Goal: Obtain resource: Download file/media

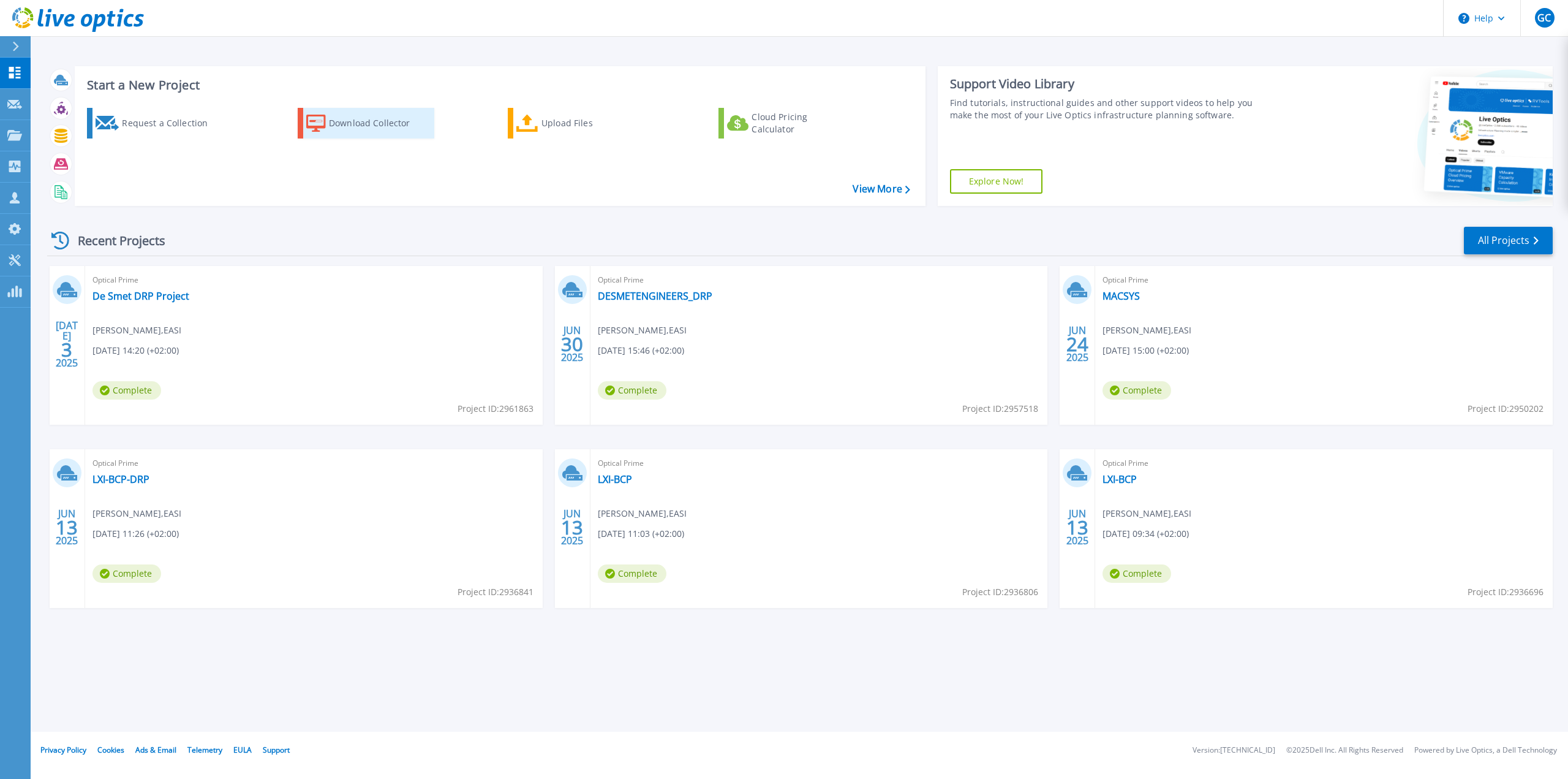
click at [403, 124] on div "Download Collector" at bounding box center [377, 123] width 98 height 24
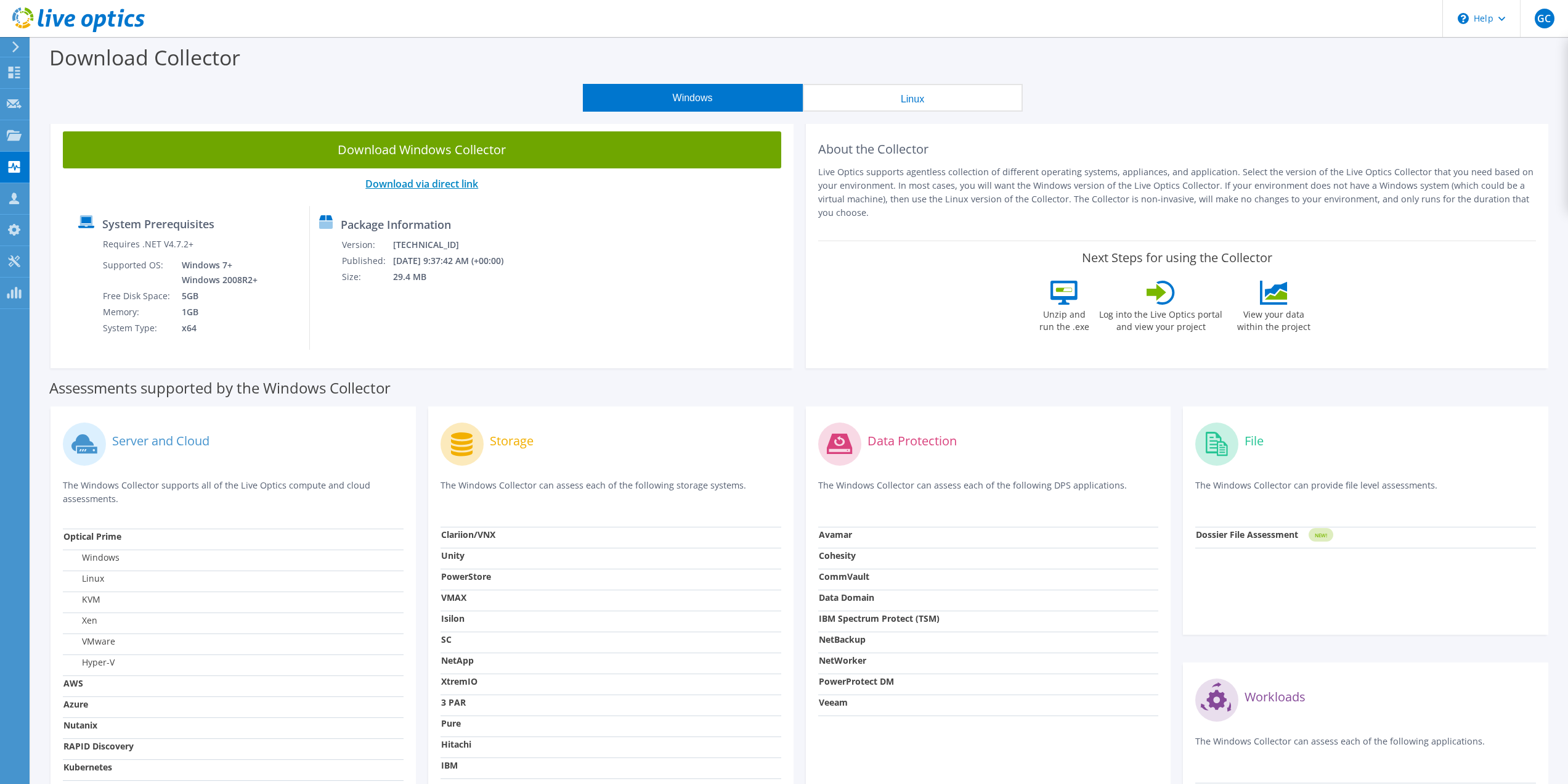
click at [420, 187] on link "Download via direct link" at bounding box center [422, 184] width 113 height 13
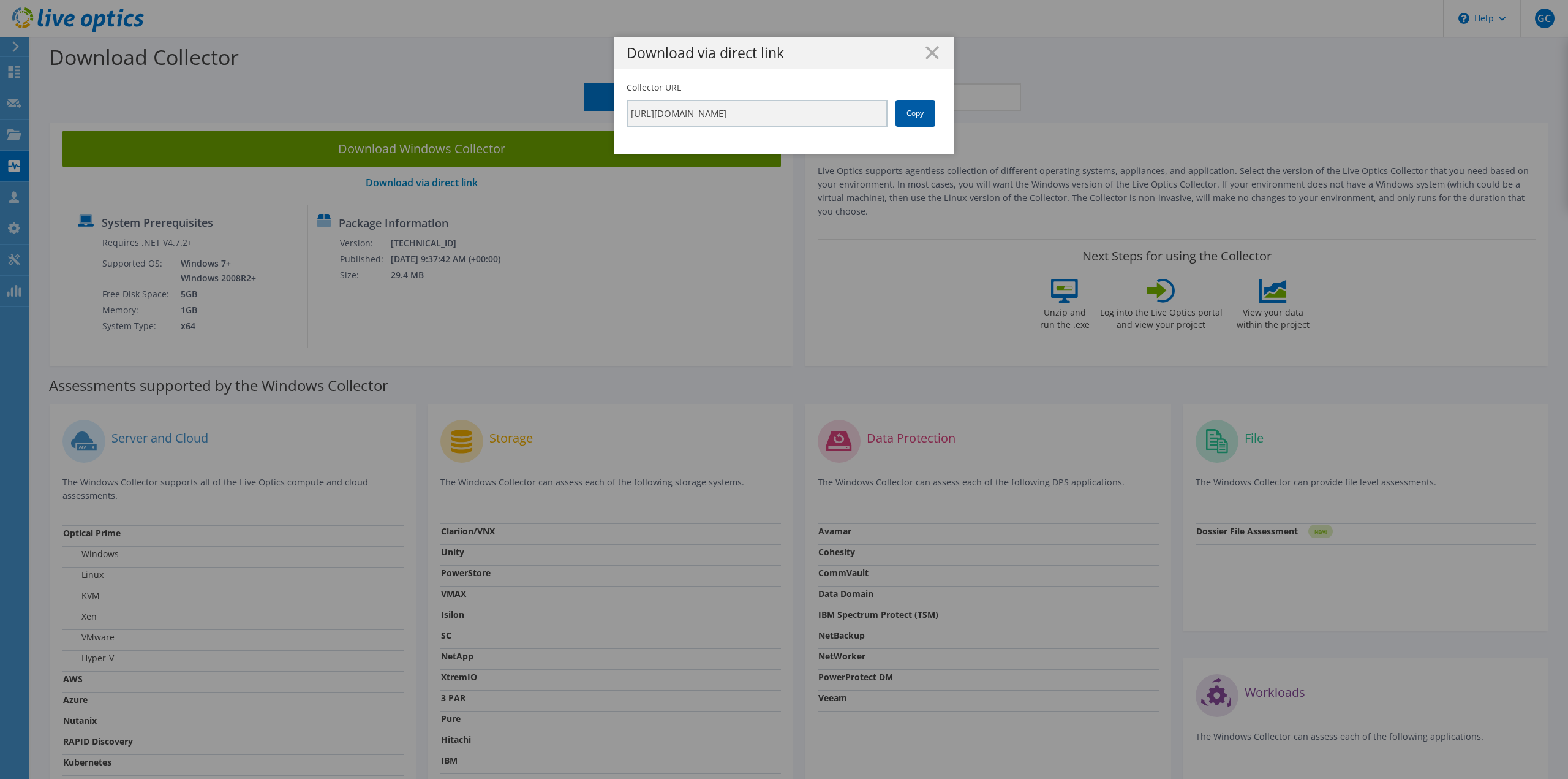
click at [904, 120] on link "Copy" at bounding box center [915, 113] width 40 height 27
click at [908, 117] on link "Copy" at bounding box center [915, 113] width 40 height 27
click at [816, 111] on input "https://app.liveoptics.com/collector/direct?request=5f633793-89f4-48a0-ab5b-6df…" at bounding box center [757, 113] width 261 height 27
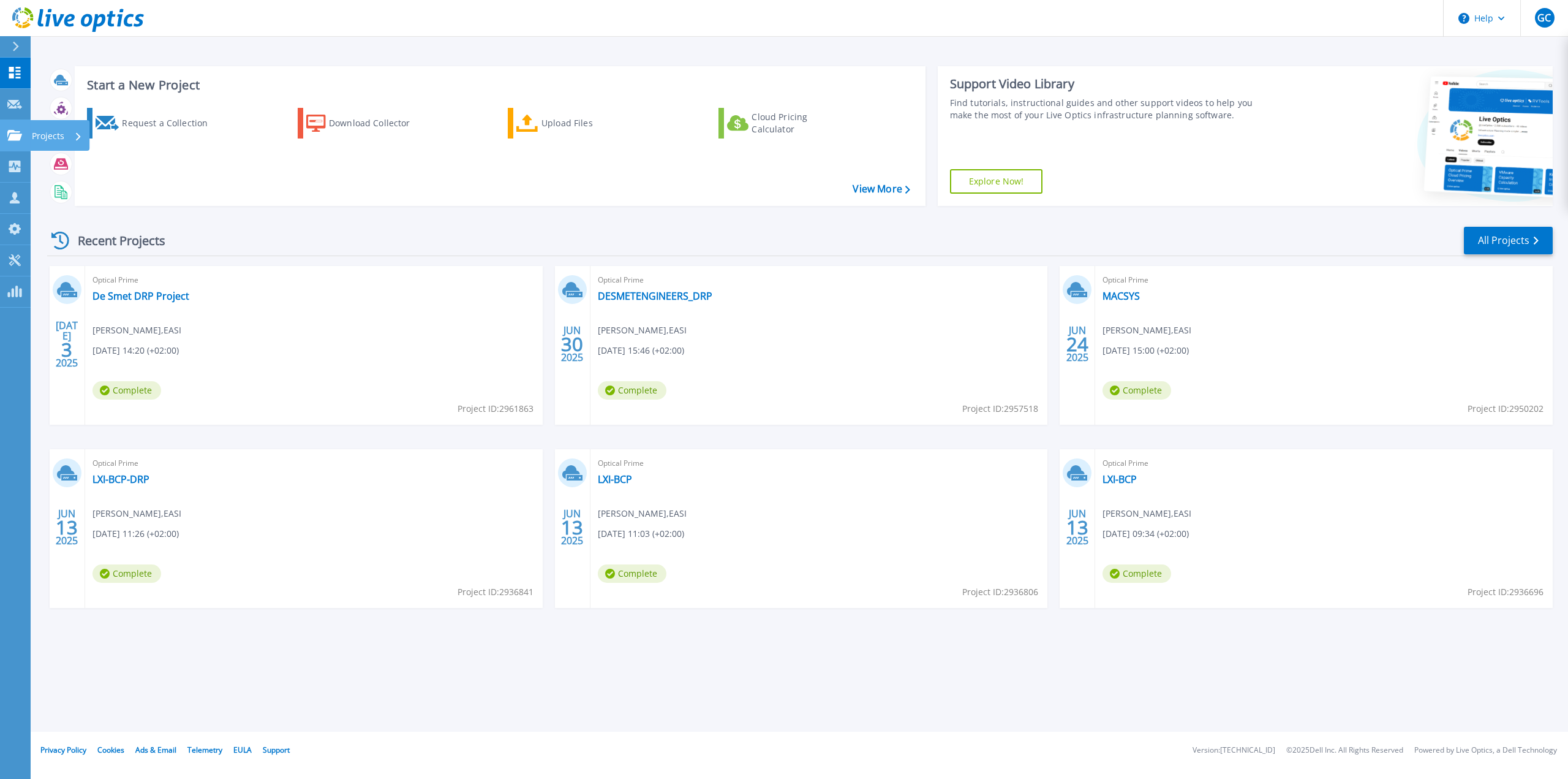
click at [65, 137] on div "Projects" at bounding box center [57, 136] width 50 height 32
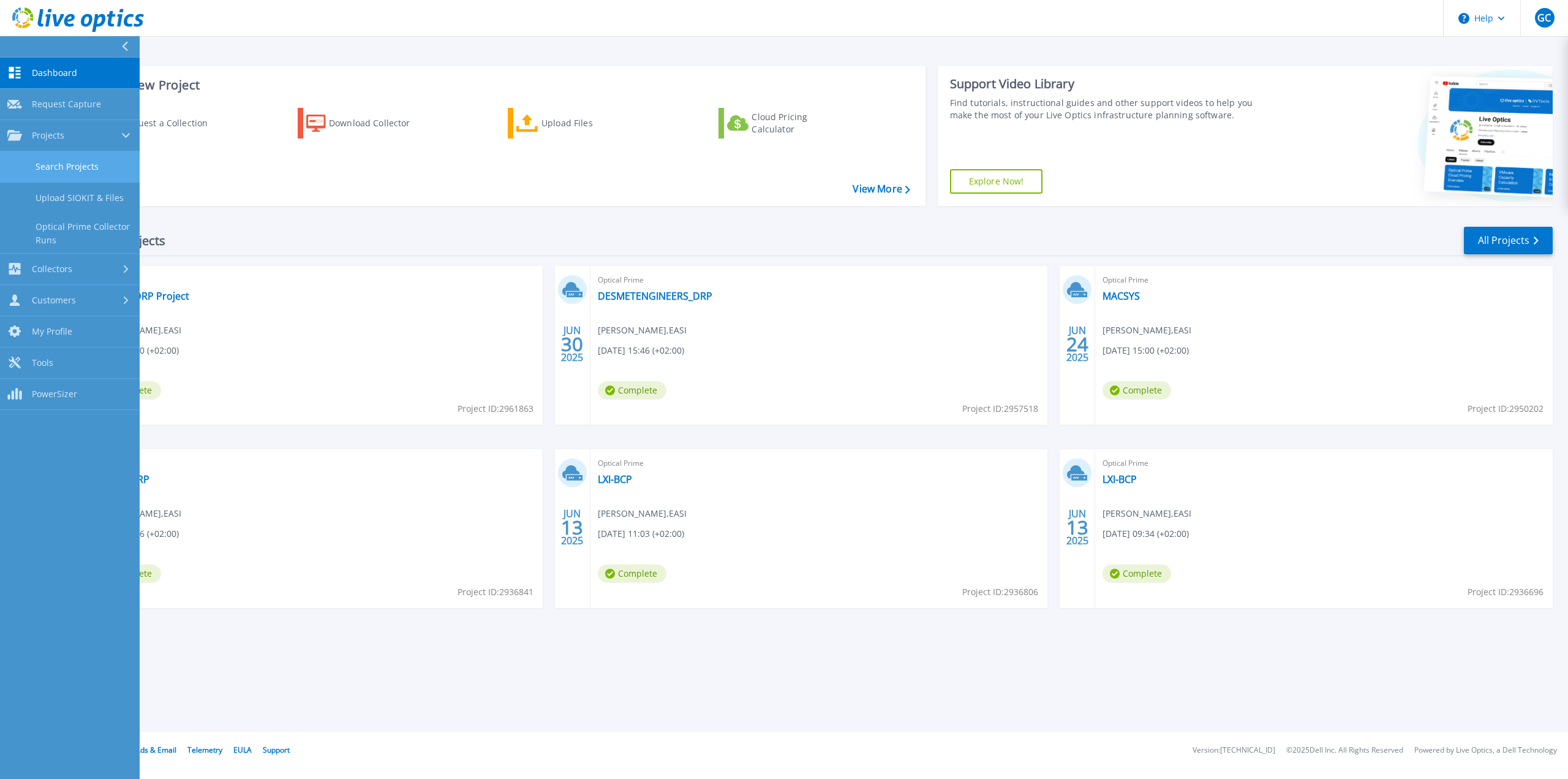
click at [85, 172] on link "Search Projects" at bounding box center [69, 167] width 140 height 31
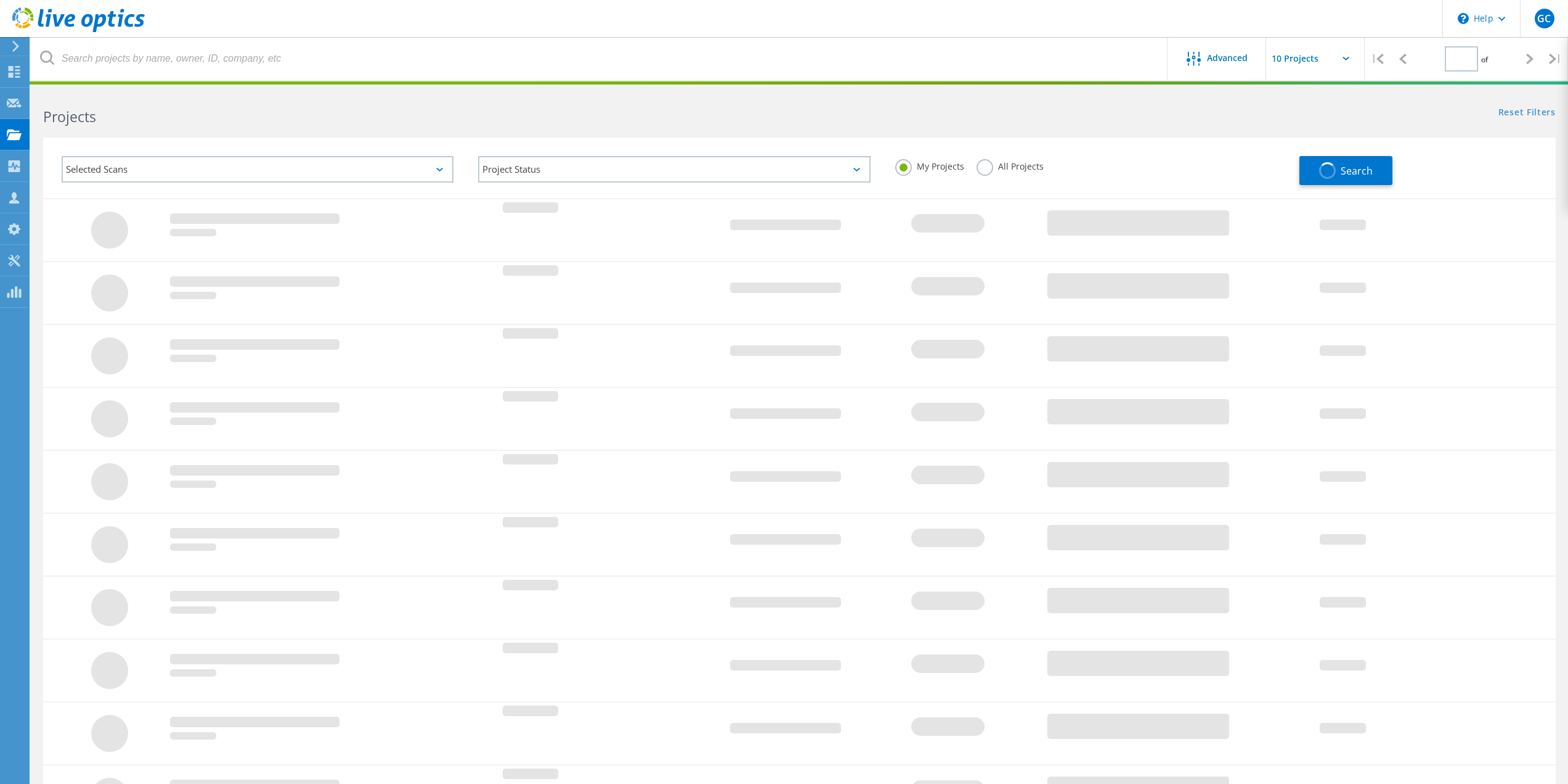
type input "1"
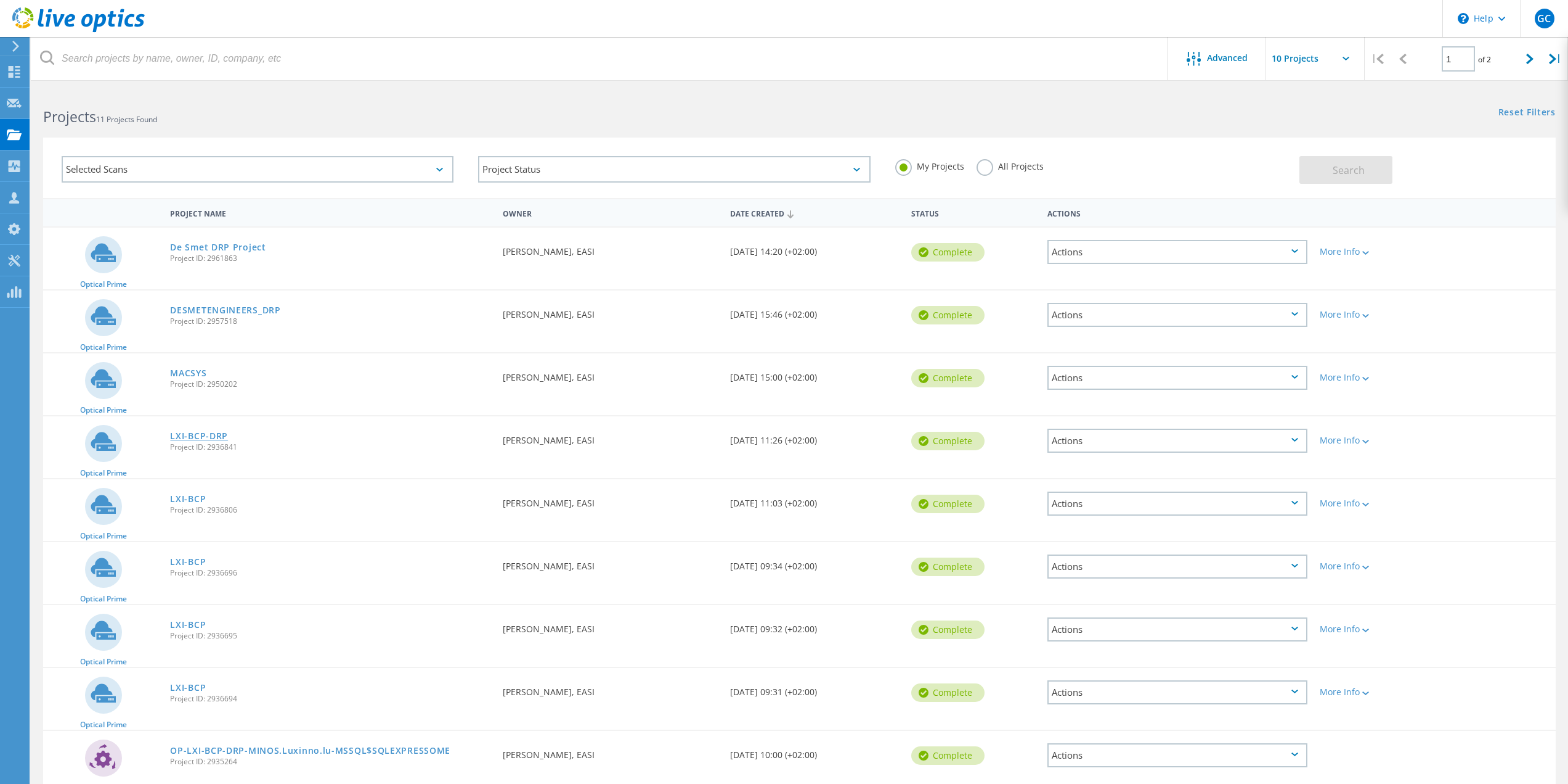
click at [203, 432] on link "LXI-BCP-DRP" at bounding box center [199, 435] width 58 height 8
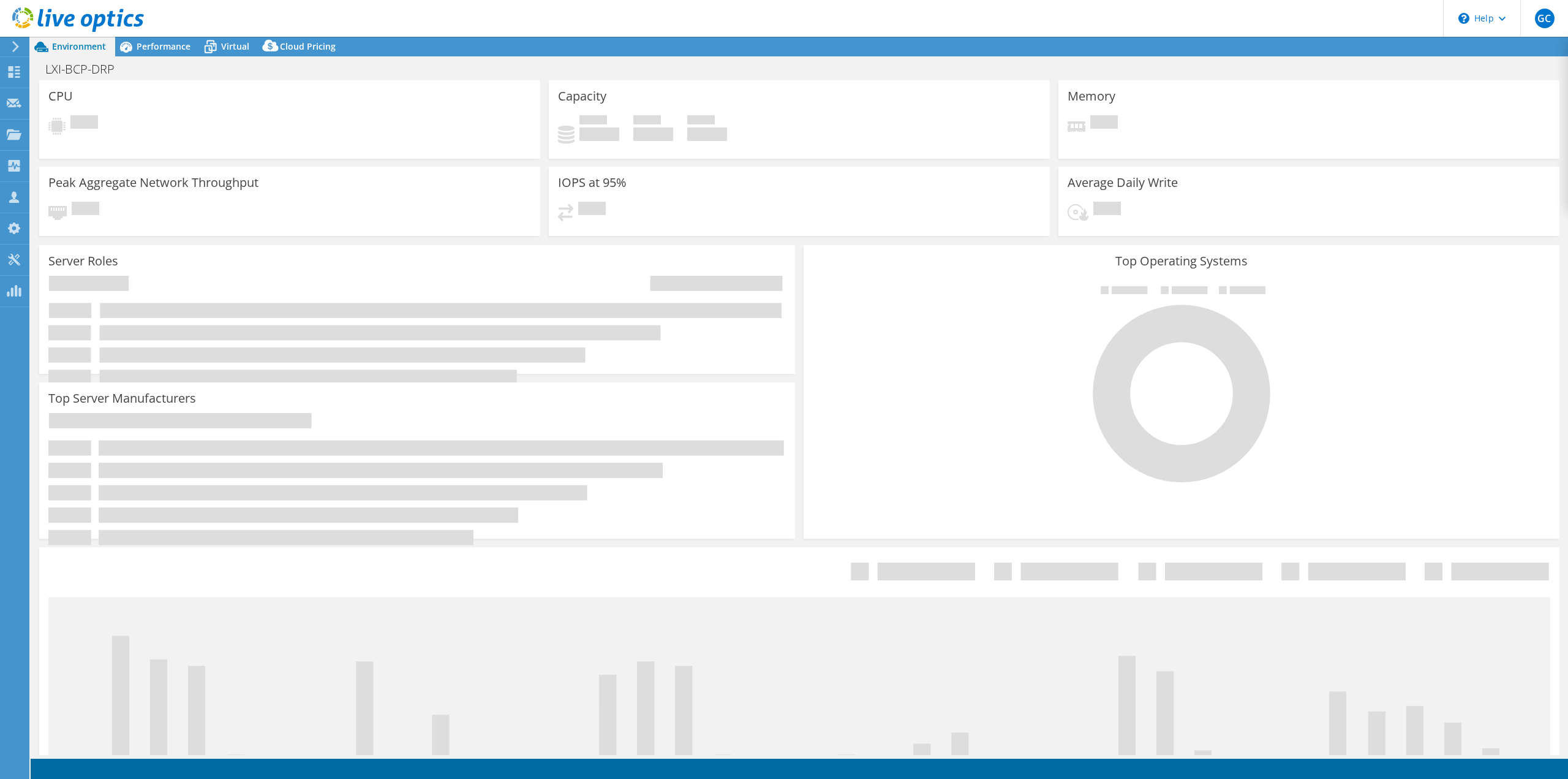
select select "EUFrankfurt"
select select "EUR"
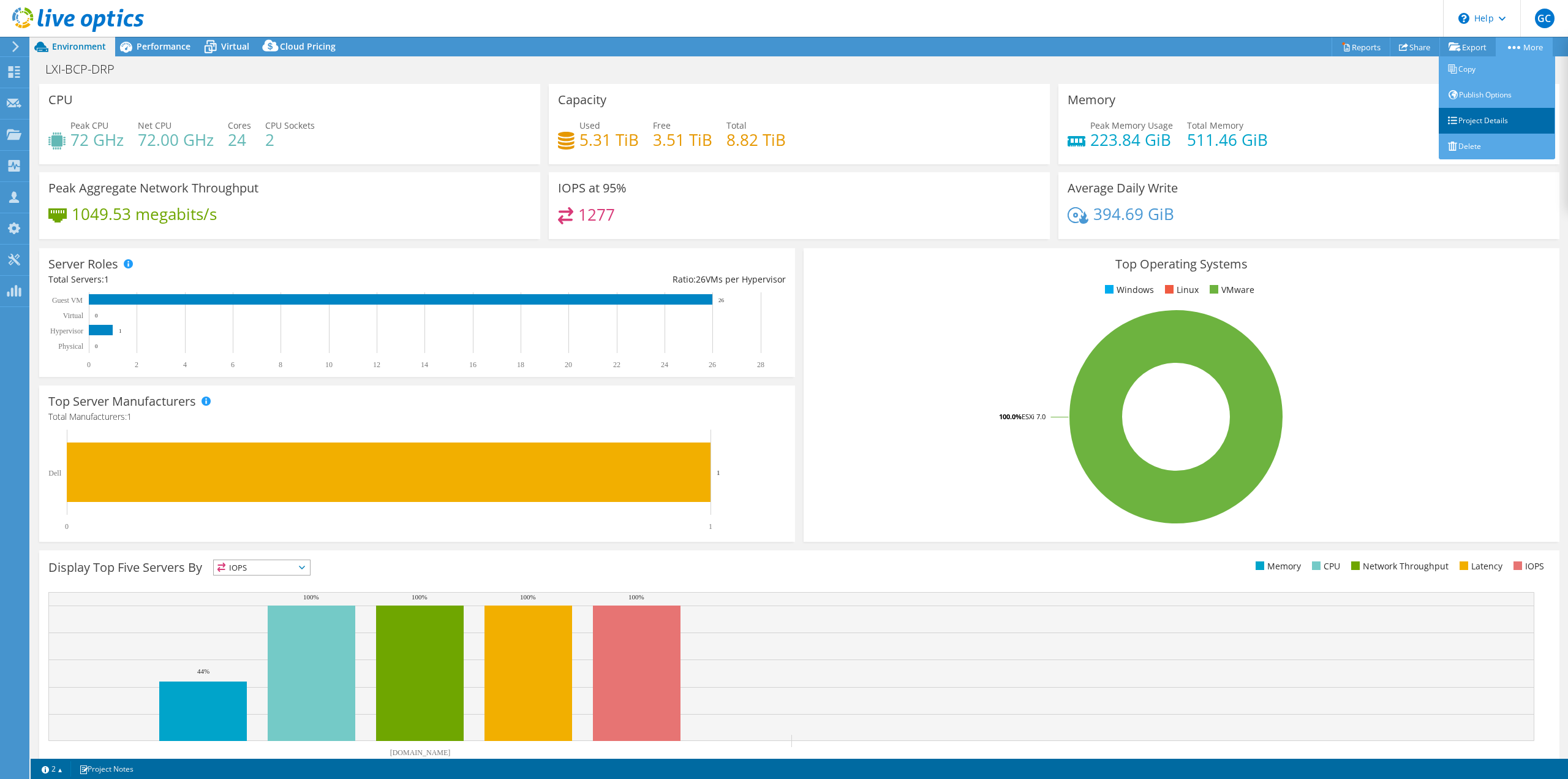
click at [1470, 113] on link "Project Details" at bounding box center [1497, 120] width 116 height 26
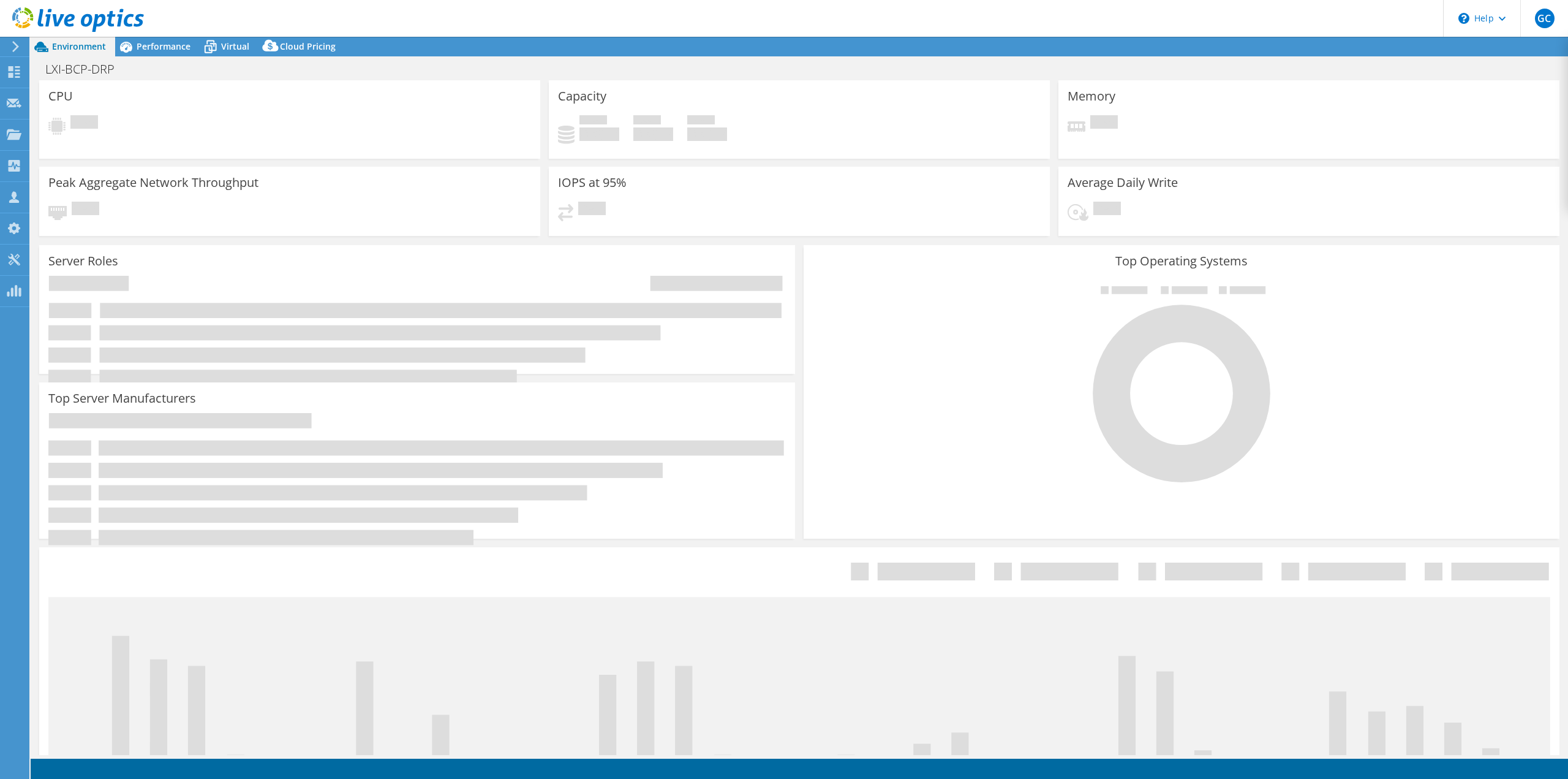
select select "EUFrankfurt"
select select "EUR"
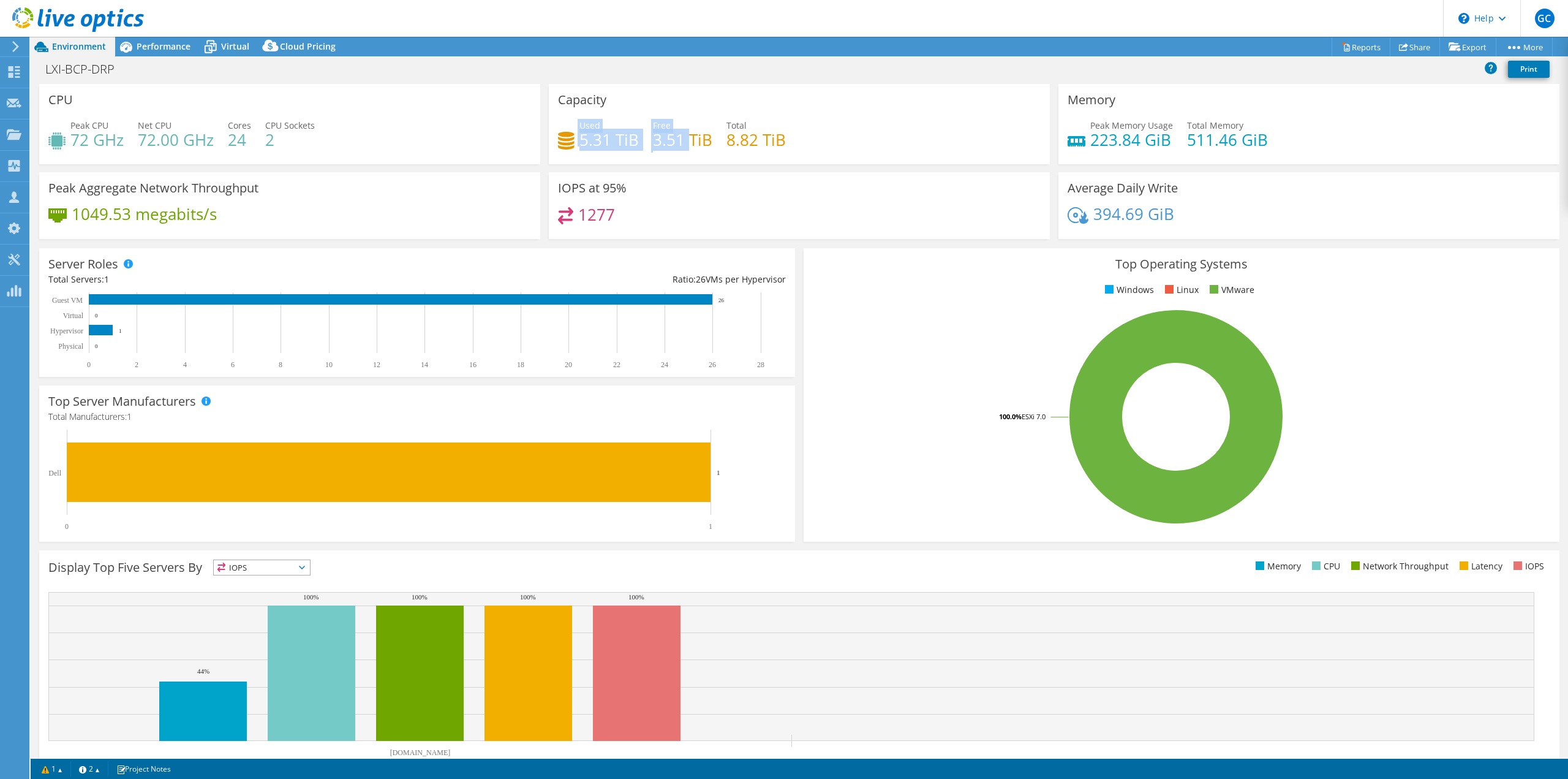
drag, startPoint x: 568, startPoint y: 144, endPoint x: 685, endPoint y: 141, distance: 117.0
click at [685, 141] on div "Used 5.31 TiB Free 3.51 TiB Total 8.82 TiB" at bounding box center [799, 139] width 483 height 40
click at [855, 176] on div "IOPS at 95% 1277" at bounding box center [799, 206] width 501 height 67
click at [653, 141] on h4 "3.51 TiB" at bounding box center [682, 140] width 59 height 13
drag, startPoint x: 578, startPoint y: 146, endPoint x: 609, endPoint y: 146, distance: 31.0
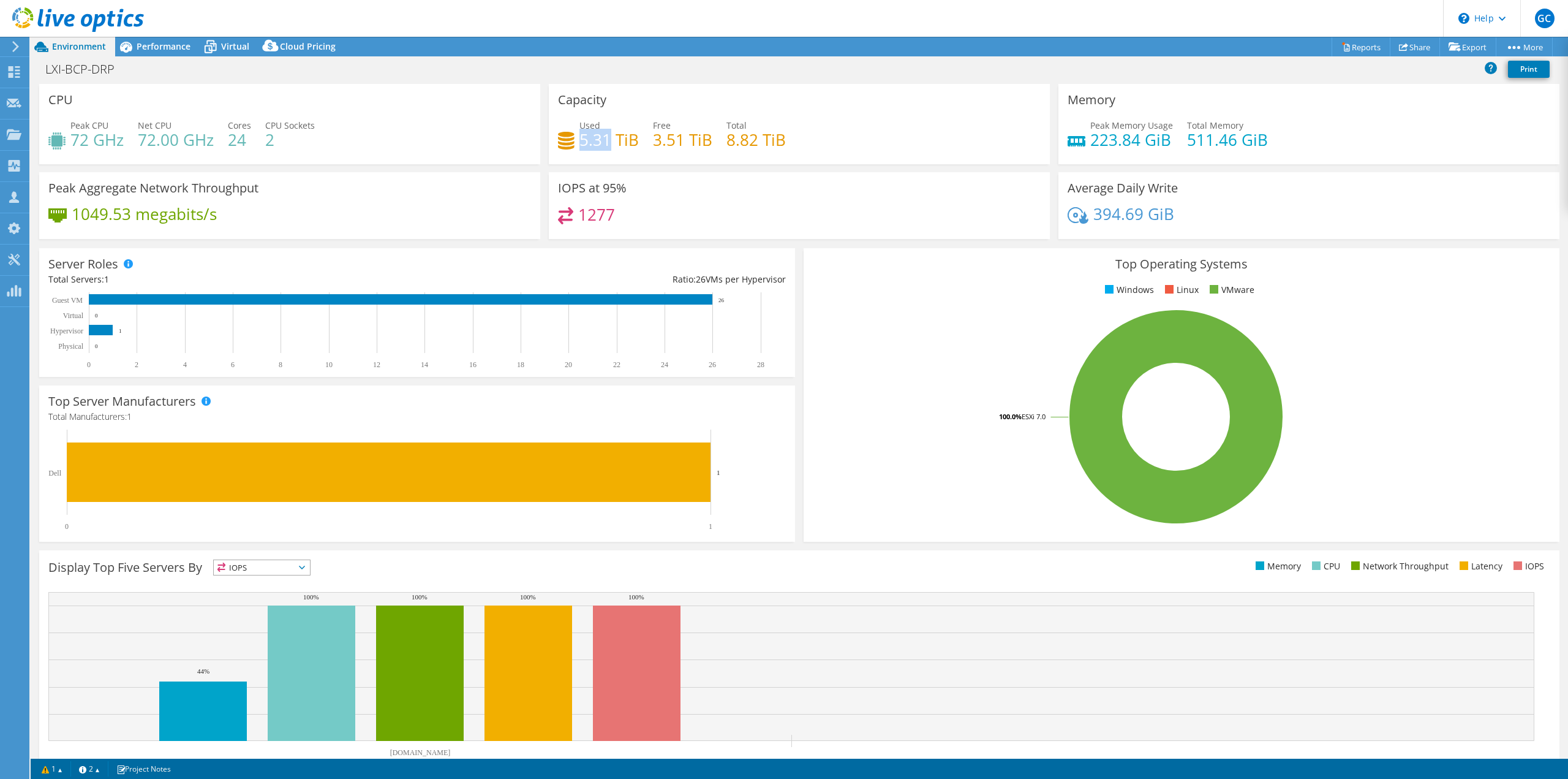
click at [609, 146] on h4 "5.31 TiB" at bounding box center [609, 140] width 59 height 13
click at [242, 46] on span "Virtual" at bounding box center [235, 46] width 28 height 12
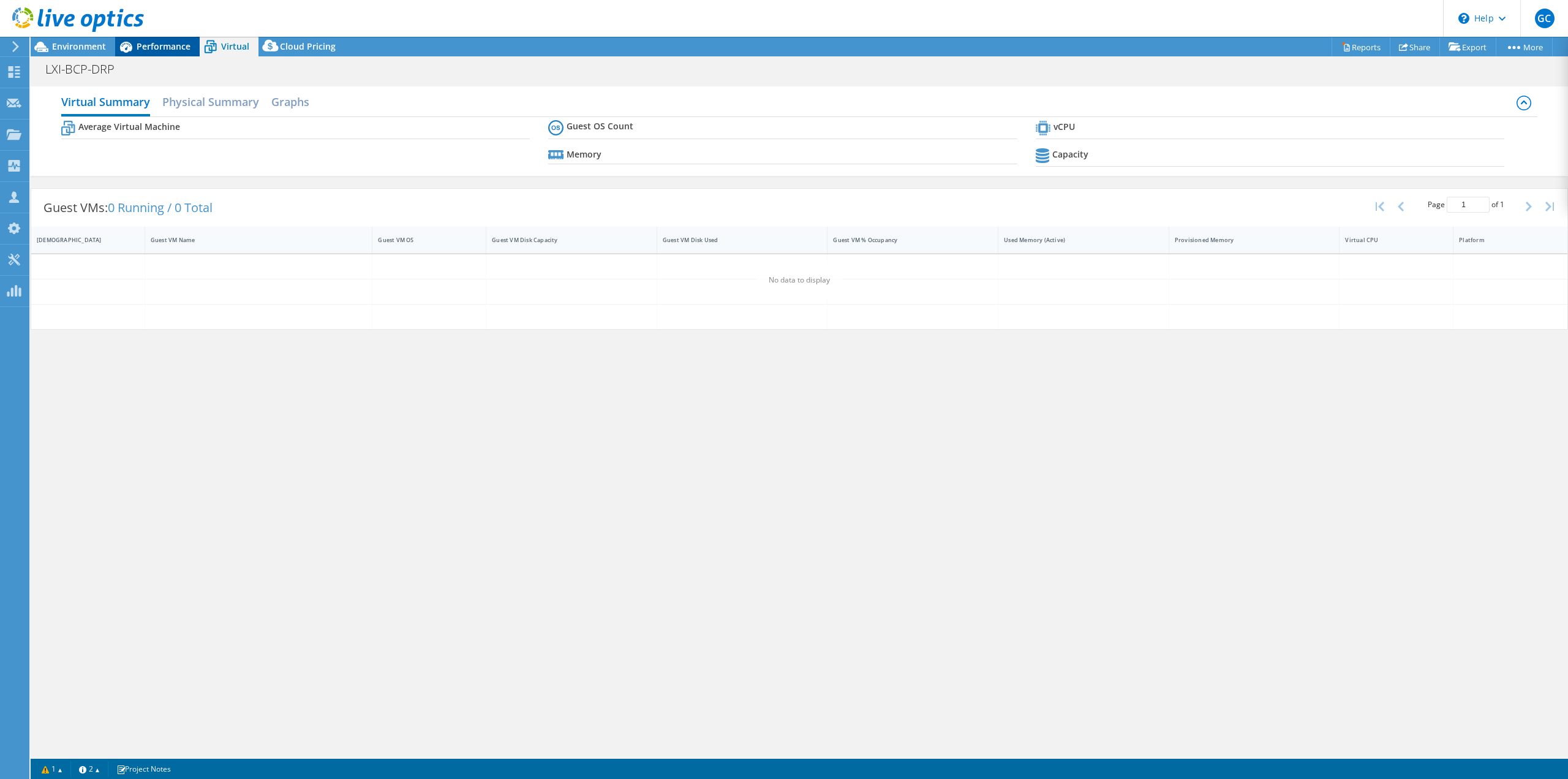
click at [172, 48] on span "Performance" at bounding box center [163, 46] width 54 height 12
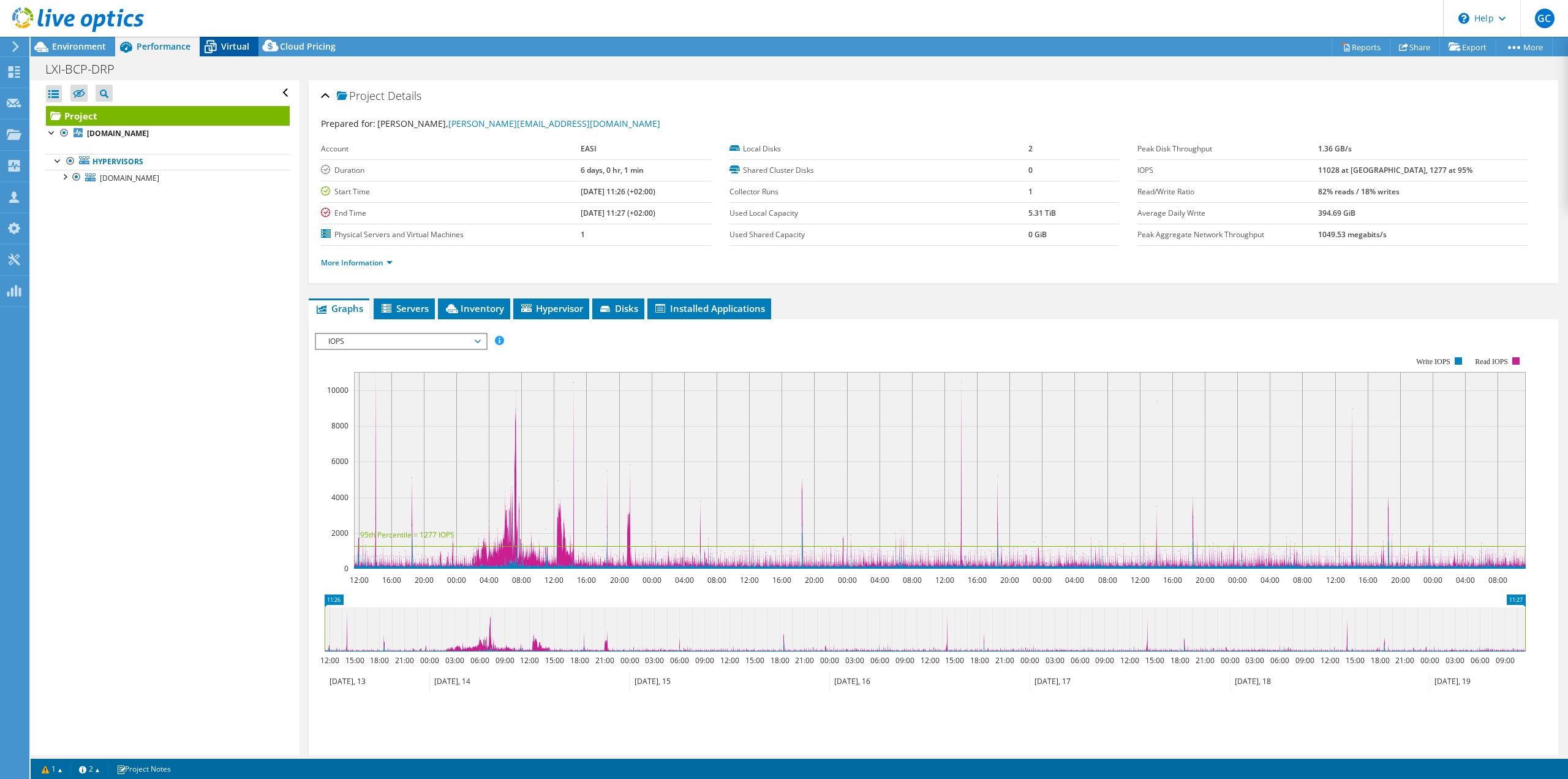
click at [236, 51] on span "Virtual" at bounding box center [235, 46] width 28 height 12
